Goal: Task Accomplishment & Management: Manage account settings

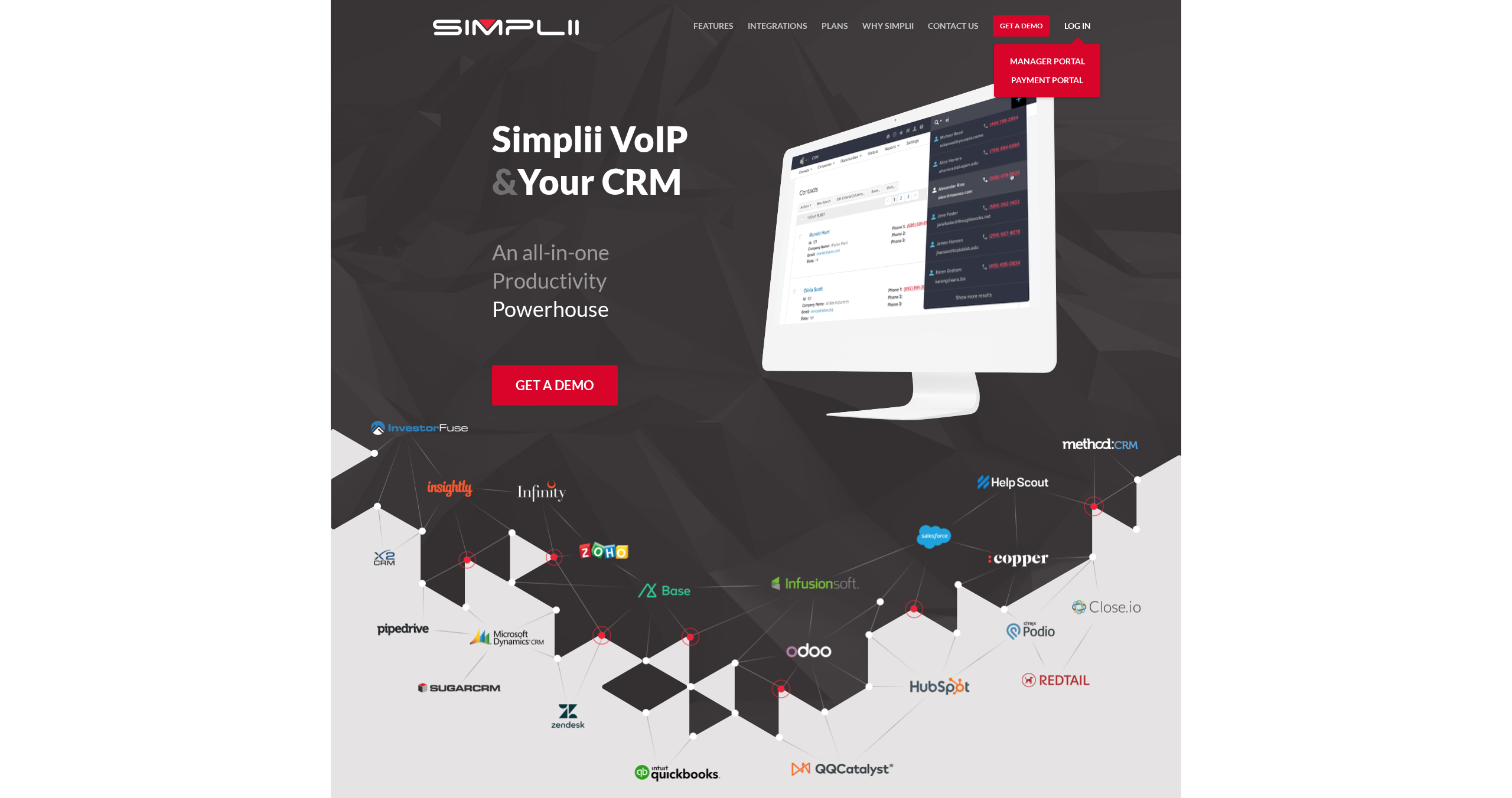
click at [1056, 79] on link "Payment Portal" at bounding box center [1047, 80] width 72 height 19
click at [1080, 27] on link "Log in" at bounding box center [1078, 27] width 26 height 18
click at [1053, 85] on link "Payment Portal" at bounding box center [1047, 80] width 72 height 19
